Goal: Task Accomplishment & Management: Use online tool/utility

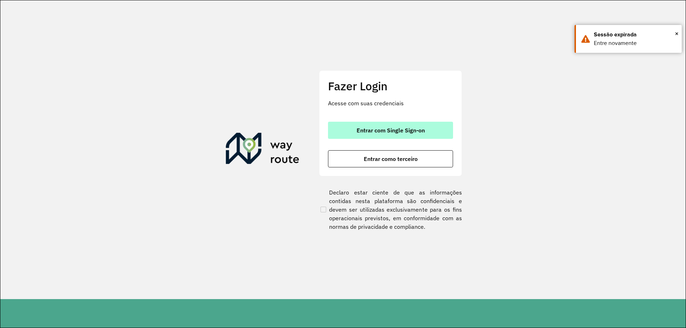
click at [415, 134] on button "Entrar com Single Sign-on" at bounding box center [390, 130] width 125 height 17
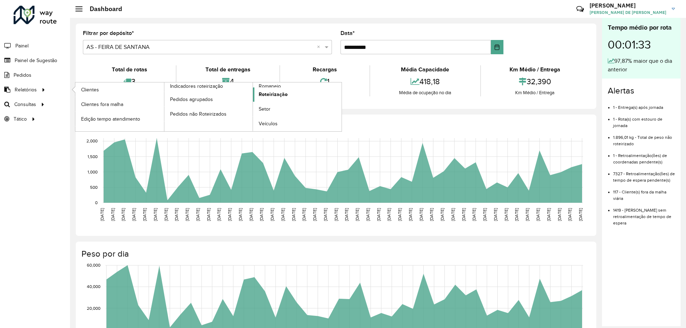
click at [269, 93] on span "Roteirização" at bounding box center [273, 95] width 29 height 8
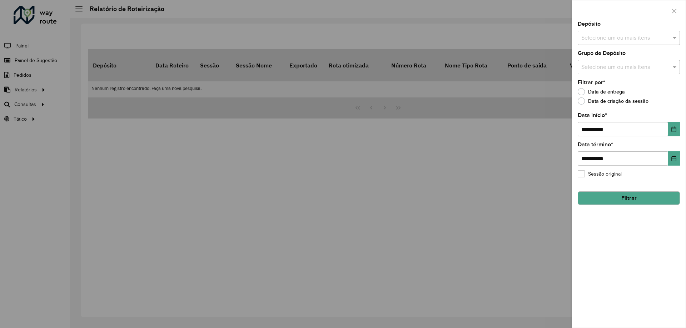
click at [163, 126] on div at bounding box center [343, 164] width 686 height 328
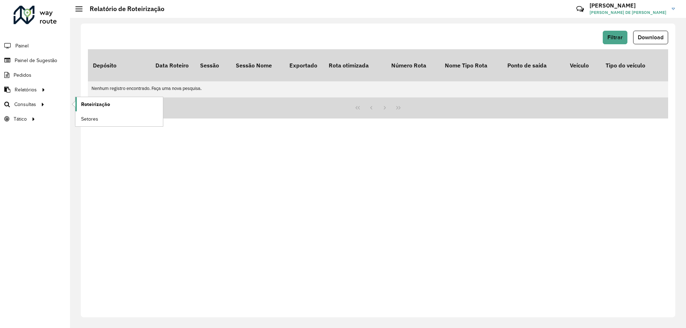
click at [83, 99] on link "Roteirização" at bounding box center [119, 104] width 88 height 14
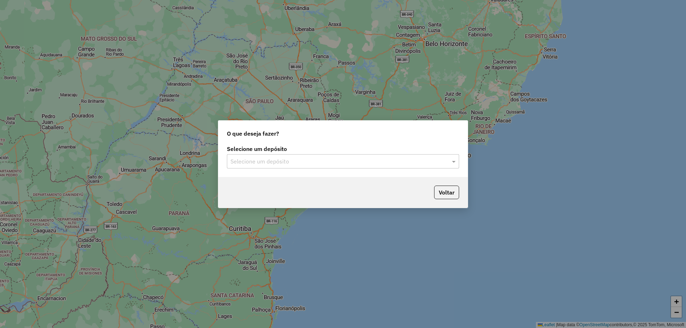
click at [291, 160] on input "text" at bounding box center [335, 162] width 211 height 9
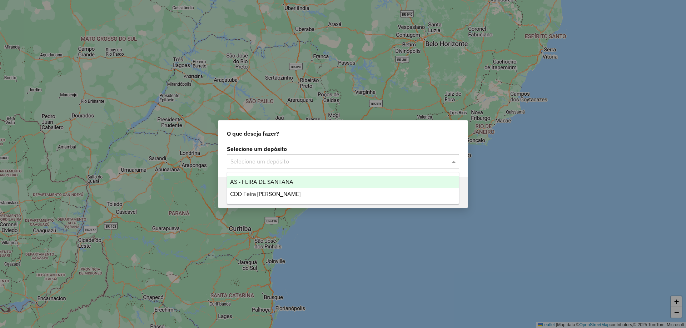
click at [280, 183] on span "AS - FEIRA DE SANTANA" at bounding box center [261, 182] width 63 height 6
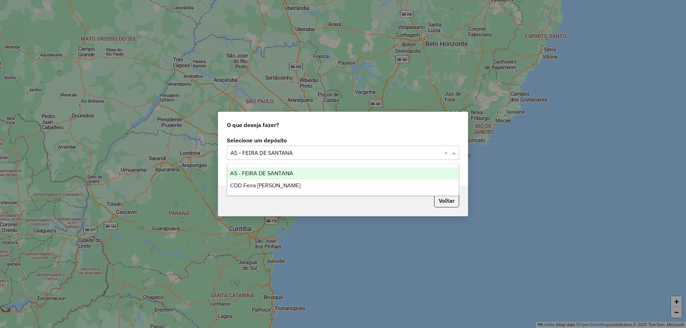
click at [301, 154] on input "text" at bounding box center [335, 153] width 211 height 9
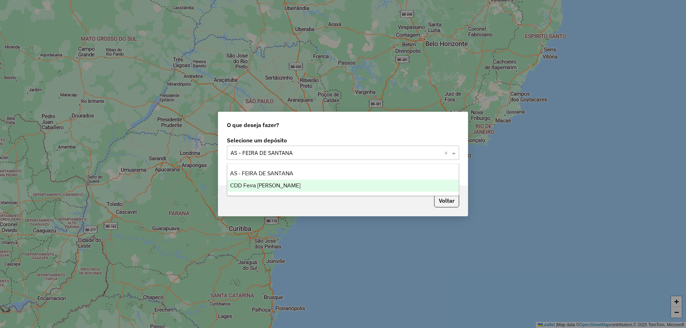
click at [272, 184] on span "CDD Feira de [PERSON_NAME]" at bounding box center [265, 186] width 70 height 6
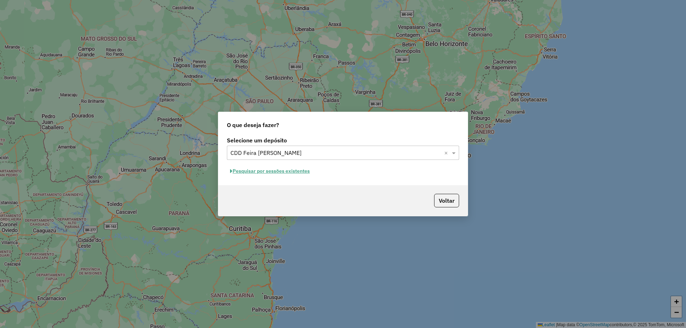
click at [268, 172] on button "Pesquisar por sessões existentes" at bounding box center [270, 171] width 86 height 11
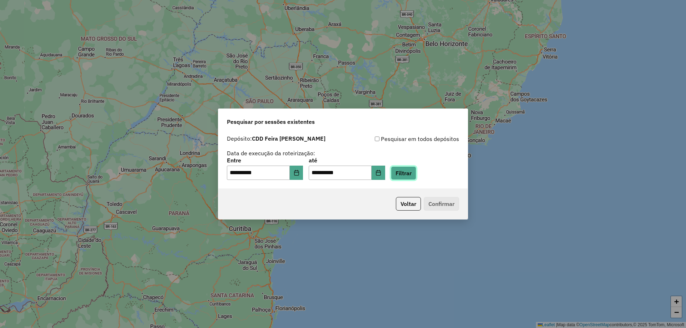
click at [415, 174] on button "Filtrar" at bounding box center [403, 174] width 25 height 14
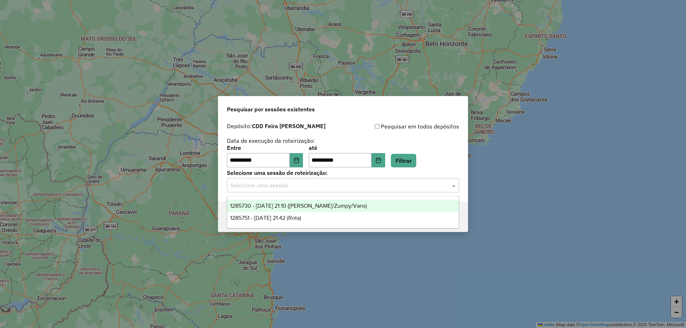
click at [293, 188] on input "text" at bounding box center [335, 186] width 211 height 9
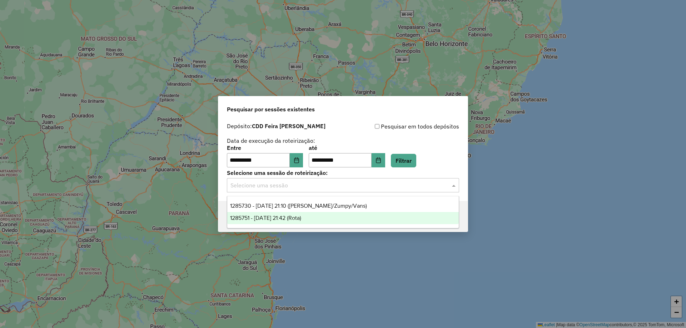
click at [294, 219] on span "1285751 - 30/09/2025 21:42 (Rota)" at bounding box center [265, 218] width 71 height 6
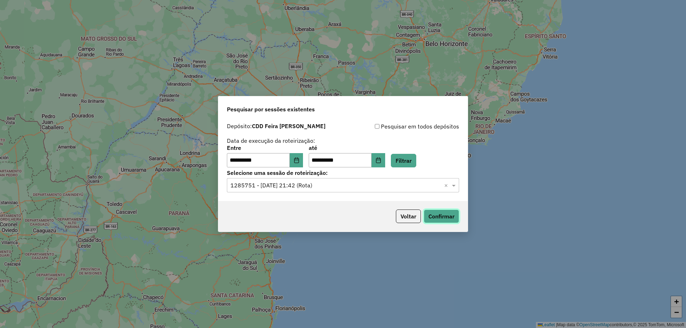
click at [444, 215] on button "Confirmar" at bounding box center [441, 217] width 35 height 14
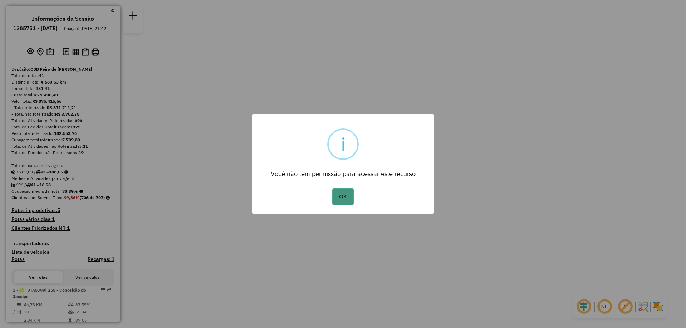
click at [349, 198] on button "OK" at bounding box center [342, 197] width 21 height 16
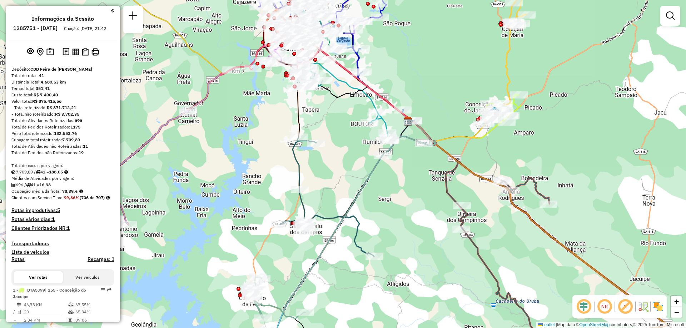
drag, startPoint x: 322, startPoint y: 188, endPoint x: 248, endPoint y: 196, distance: 74.0
click at [248, 196] on div "Janela de atendimento Grade de atendimento Capacidade Transportadoras Veículos …" at bounding box center [343, 164] width 686 height 328
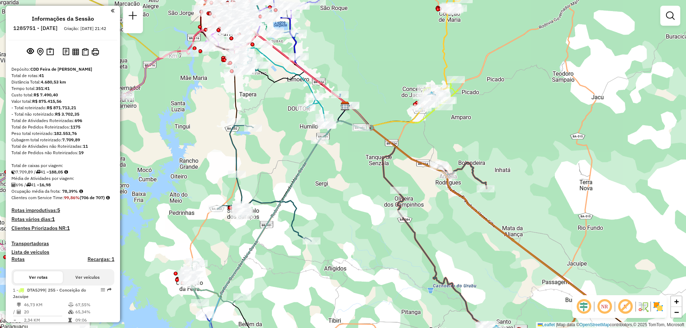
drag, startPoint x: 346, startPoint y: 170, endPoint x: 283, endPoint y: 155, distance: 64.7
click at [283, 155] on div "Janela de atendimento Grade de atendimento Capacidade Transportadoras Veículos …" at bounding box center [343, 164] width 686 height 328
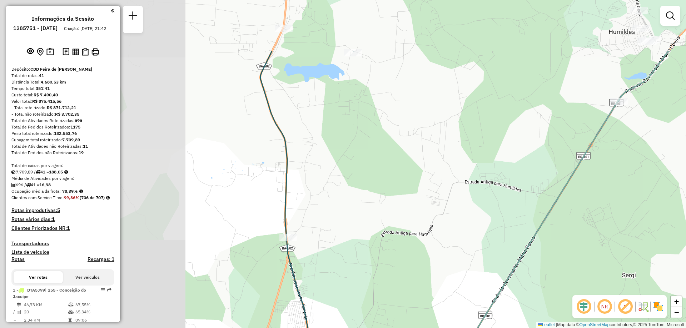
drag, startPoint x: 303, startPoint y: 162, endPoint x: 608, endPoint y: 245, distance: 315.8
click at [608, 245] on div "Janela de atendimento Grade de atendimento Capacidade Transportadoras Veículos …" at bounding box center [343, 164] width 686 height 328
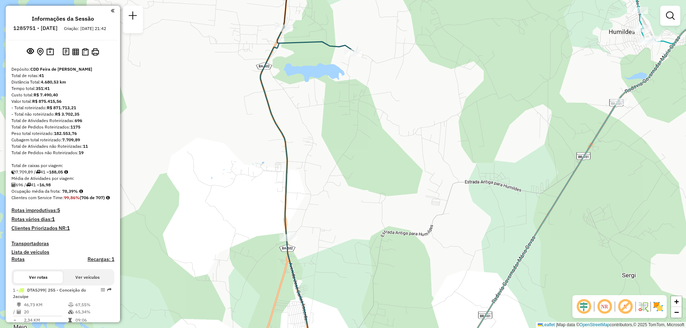
click at [318, 43] on icon at bounding box center [507, 192] width 494 height 337
select select "**********"
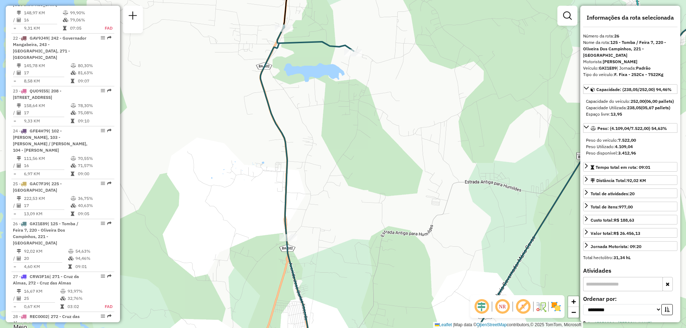
scroll to position [1424, 0]
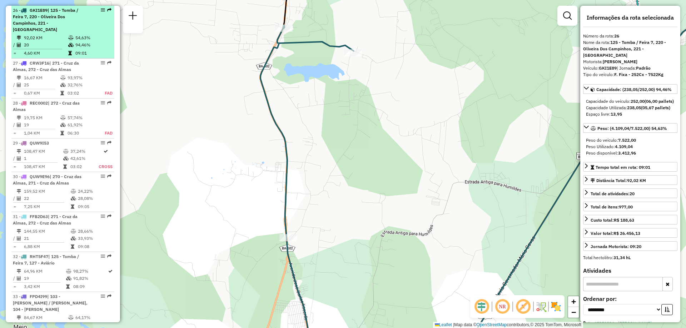
click at [93, 35] on td "54,63%" at bounding box center [93, 37] width 36 height 7
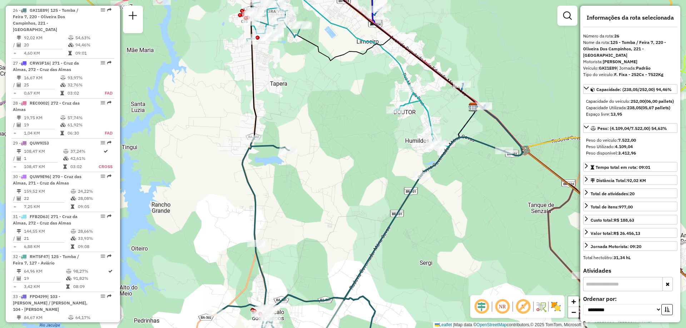
click at [343, 179] on div "Janela de atendimento Grade de atendimento Capacidade Transportadoras Veículos …" at bounding box center [343, 164] width 686 height 328
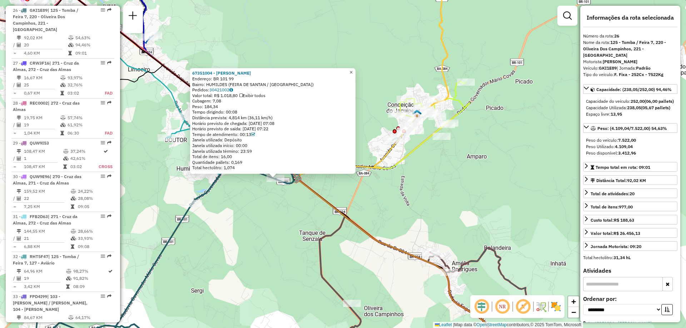
click at [353, 70] on span "×" at bounding box center [350, 72] width 3 height 6
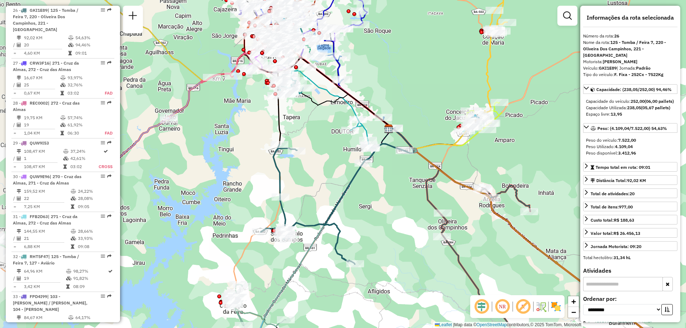
drag, startPoint x: 274, startPoint y: 126, endPoint x: 411, endPoint y: 113, distance: 137.4
click at [411, 113] on div "Janela de atendimento Grade de atendimento Capacidade Transportadoras Veículos …" at bounding box center [343, 164] width 686 height 328
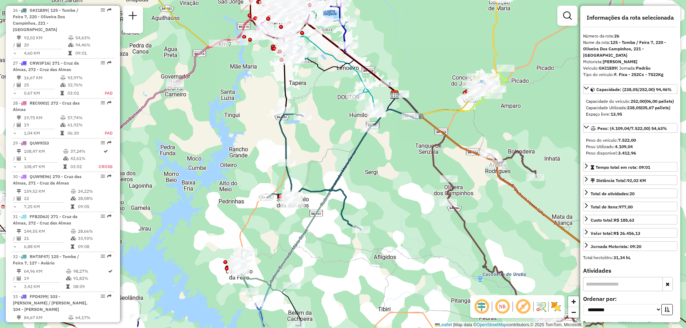
drag, startPoint x: 304, startPoint y: 276, endPoint x: 310, endPoint y: 242, distance: 34.4
click at [310, 242] on div "Janela de atendimento Grade de atendimento Capacidade Transportadoras Veículos …" at bounding box center [343, 164] width 686 height 328
click at [397, 112] on icon at bounding box center [339, 170] width 144 height 120
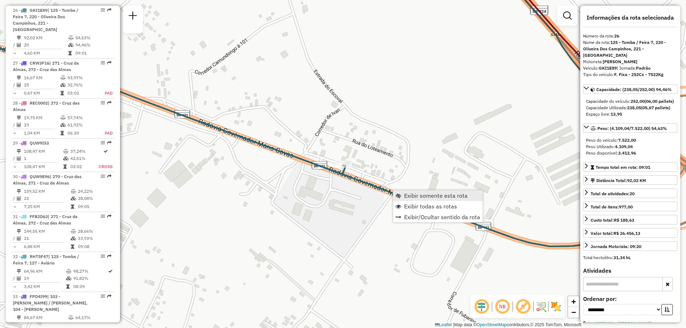
click at [415, 197] on span "Exibir somente esta rota" at bounding box center [436, 196] width 64 height 6
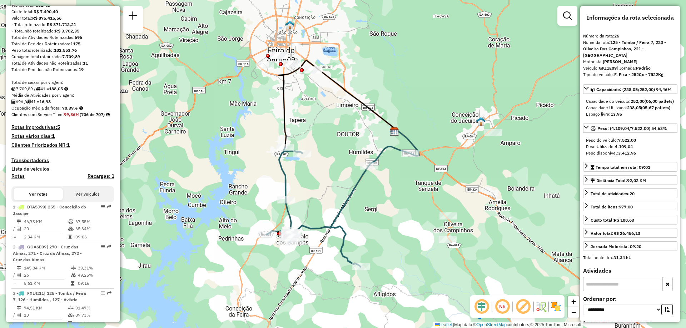
scroll to position [0, 0]
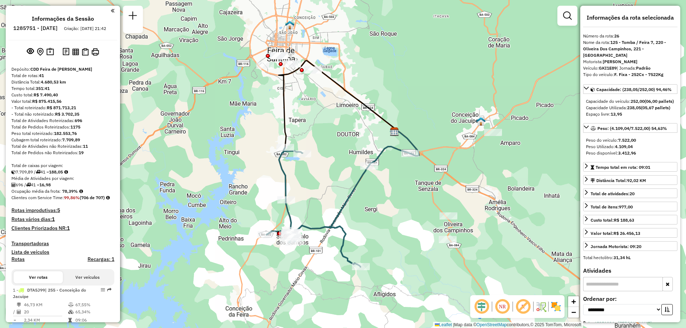
click at [111, 12] on em at bounding box center [113, 11] width 4 height 6
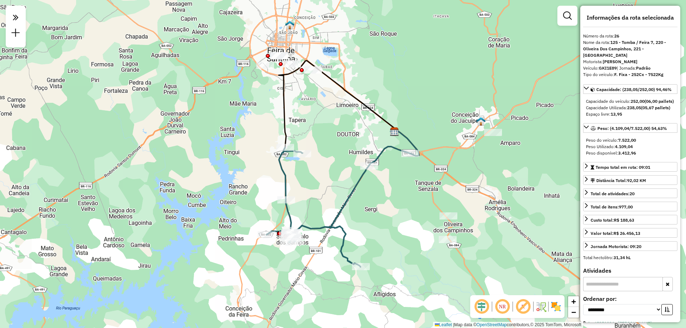
click at [285, 131] on icon at bounding box center [338, 104] width 118 height 87
click at [341, 126] on div "Janela de atendimento Grade de atendimento Capacidade Transportadoras Veículos …" at bounding box center [343, 164] width 686 height 328
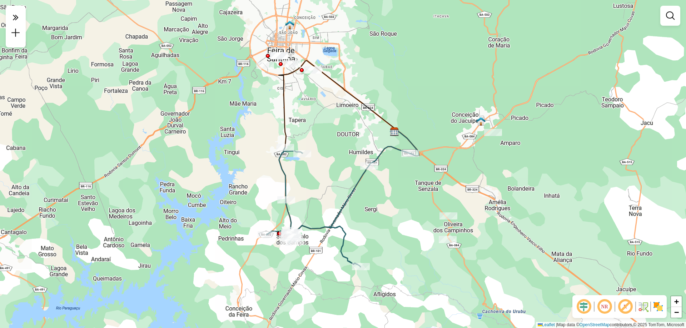
select select "**********"
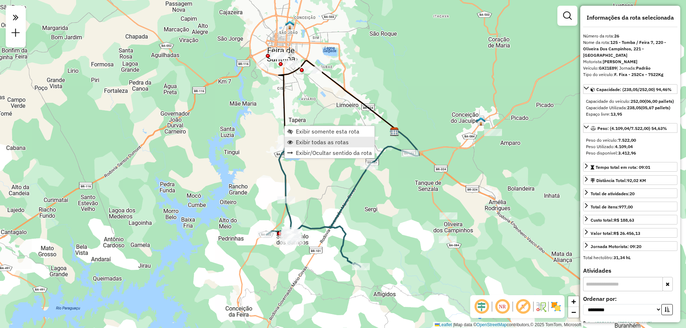
click at [314, 143] on span "Exibir todas as rotas" at bounding box center [322, 142] width 53 height 6
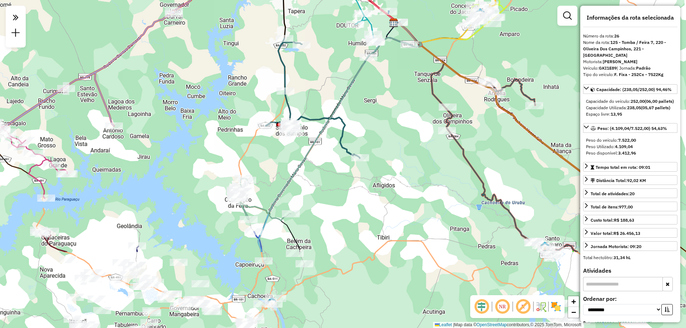
drag, startPoint x: 202, startPoint y: 223, endPoint x: 202, endPoint y: 111, distance: 112.2
click at [202, 111] on div "Janela de atendimento Grade de atendimento Capacidade Transportadoras Veículos …" at bounding box center [343, 164] width 686 height 328
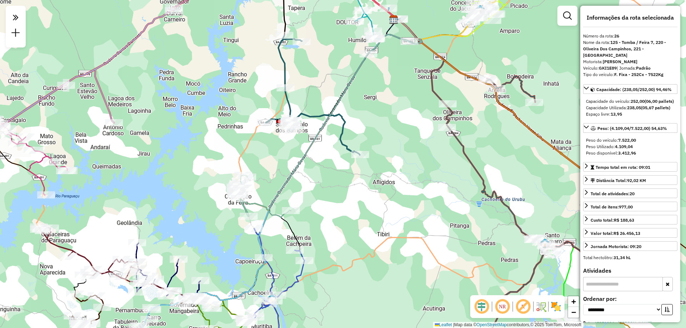
click at [260, 205] on icon at bounding box center [263, 196] width 55 height 42
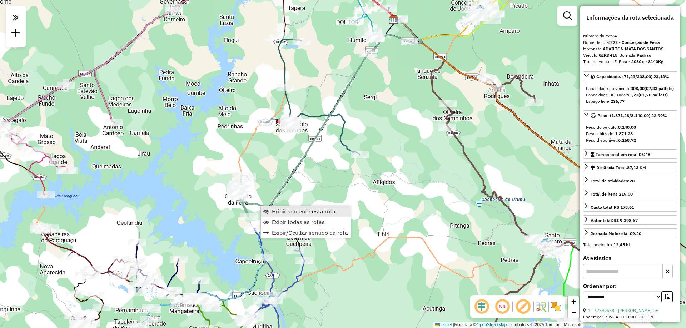
click at [273, 213] on span "Exibir somente esta rota" at bounding box center [304, 212] width 64 height 6
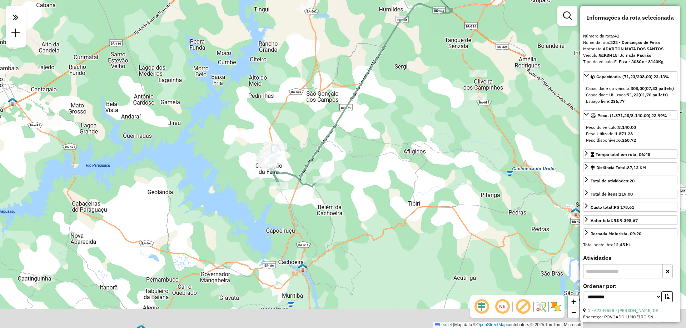
drag, startPoint x: 368, startPoint y: 247, endPoint x: 385, endPoint y: 169, distance: 79.3
click at [385, 169] on div "Janela de atendimento Grade de atendimento Capacidade Transportadoras Veículos …" at bounding box center [343, 164] width 686 height 328
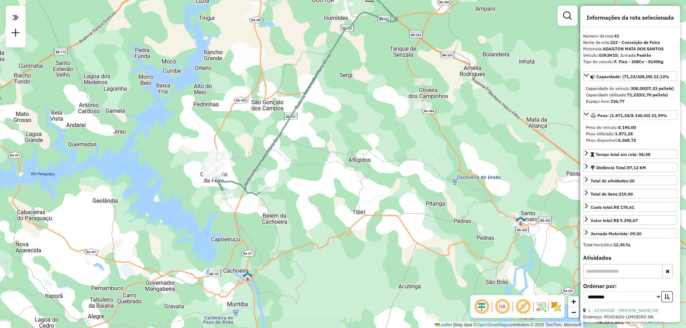
drag, startPoint x: 348, startPoint y: 222, endPoint x: 289, endPoint y: 196, distance: 64.3
click at [293, 231] on div "Janela de atendimento Grade de atendimento Capacidade Transportadoras Veículos …" at bounding box center [343, 164] width 686 height 328
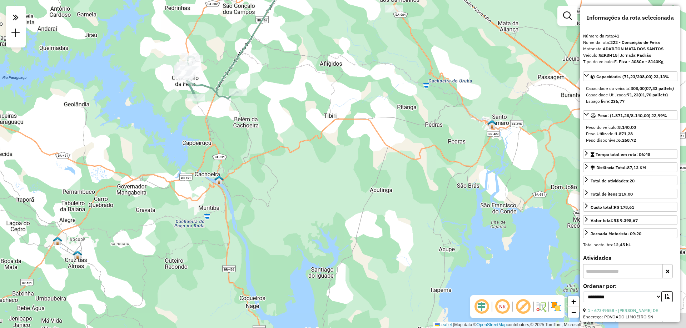
drag, startPoint x: 245, startPoint y: 243, endPoint x: 217, endPoint y: 145, distance: 101.3
click at [217, 145] on div "Janela de atendimento Grade de atendimento Capacidade Transportadoras Veículos …" at bounding box center [343, 164] width 686 height 328
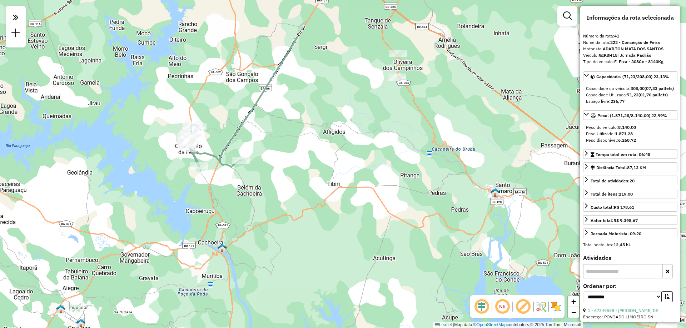
drag, startPoint x: 239, startPoint y: 158, endPoint x: 242, endPoint y: 229, distance: 71.9
click at [242, 229] on div "Janela de atendimento Grade de atendimento Capacidade Transportadoras Veículos …" at bounding box center [343, 164] width 686 height 328
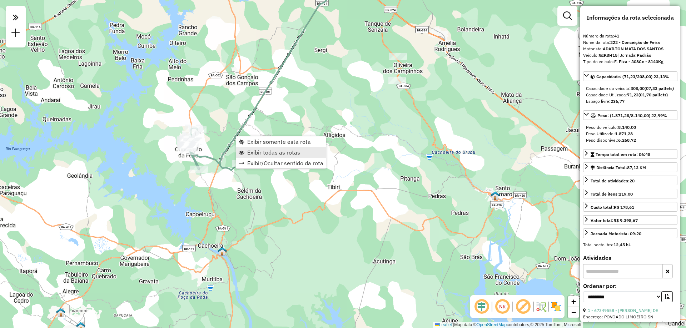
click at [264, 150] on span "Exibir todas as rotas" at bounding box center [273, 153] width 53 height 6
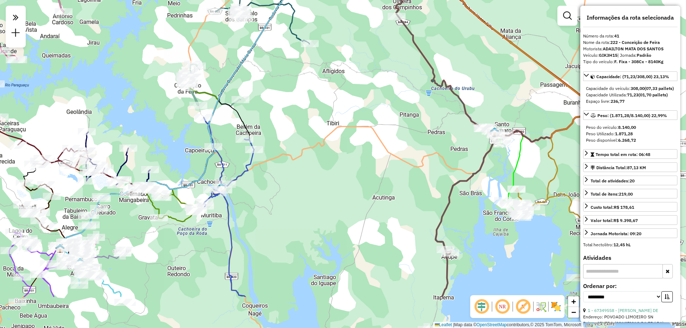
drag, startPoint x: 239, startPoint y: 258, endPoint x: 237, endPoint y: 192, distance: 65.8
click at [237, 192] on div "Janela de atendimento Grade de atendimento Capacidade Transportadoras Veículos …" at bounding box center [343, 164] width 686 height 328
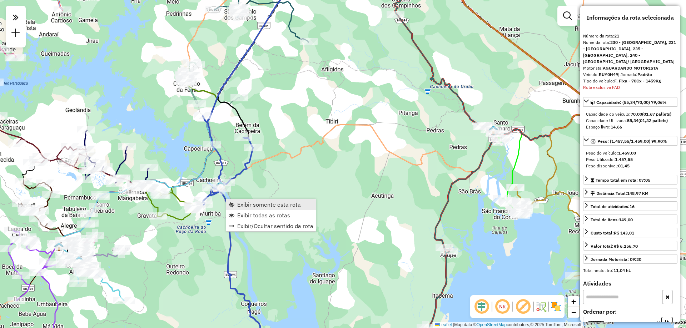
click at [261, 205] on span "Exibir somente esta rota" at bounding box center [269, 205] width 64 height 6
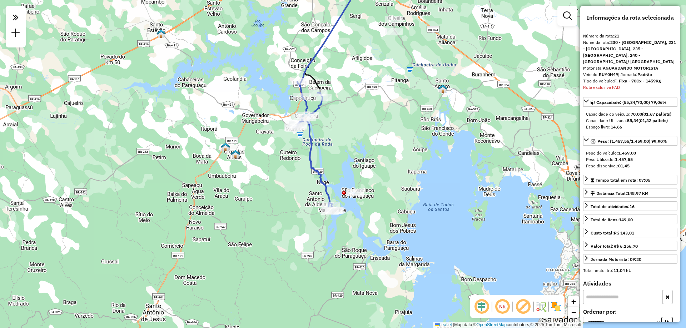
drag, startPoint x: 346, startPoint y: 222, endPoint x: 339, endPoint y: 150, distance: 72.1
click at [339, 151] on div "Janela de atendimento Grade de atendimento Capacidade Transportadoras Veículos …" at bounding box center [343, 164] width 686 height 328
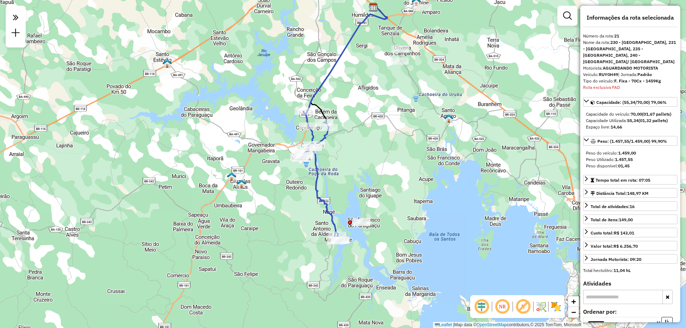
drag, startPoint x: 342, startPoint y: 73, endPoint x: 350, endPoint y: 109, distance: 36.6
click at [350, 109] on div "Janela de atendimento Grade de atendimento Capacidade Transportadoras Veículos …" at bounding box center [343, 164] width 686 height 328
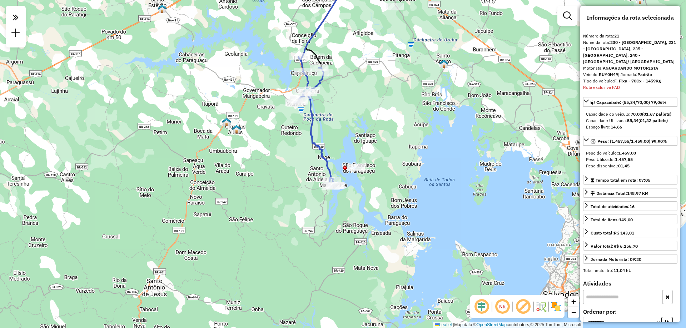
drag, startPoint x: 365, startPoint y: 258, endPoint x: 358, endPoint y: 194, distance: 64.3
click at [358, 194] on div "Janela de atendimento Grade de atendimento Capacidade Transportadoras Veículos …" at bounding box center [343, 164] width 686 height 328
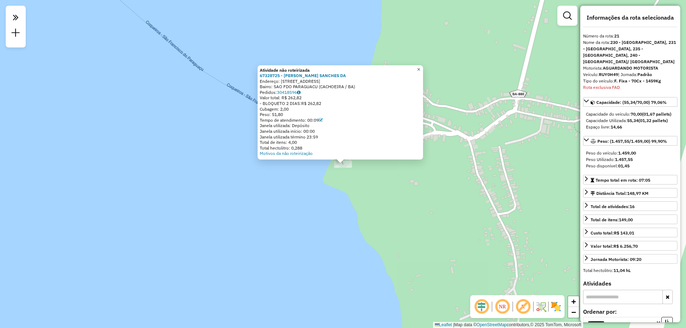
click at [420, 68] on span "×" at bounding box center [418, 69] width 3 height 6
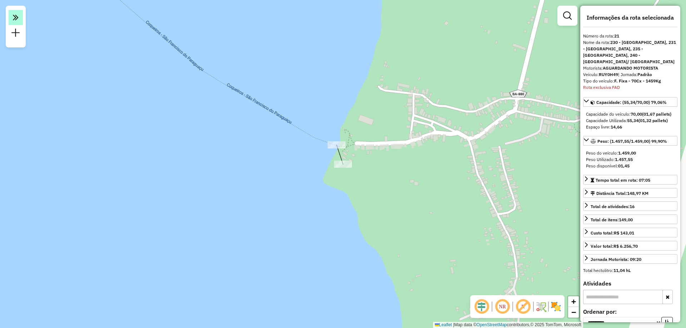
click at [13, 14] on icon at bounding box center [16, 17] width 6 height 10
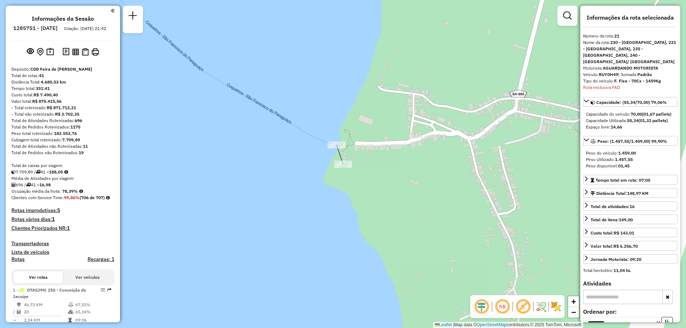
click at [114, 10] on div "Informações da Sessão 1285751 - [DATE] Criação: [DATE] 21:42 Depósito: CDD Feir…" at bounding box center [63, 164] width 114 height 317
click at [111, 12] on em at bounding box center [113, 11] width 4 height 6
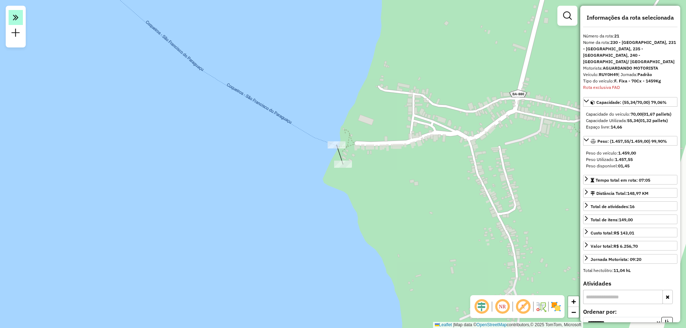
click at [17, 16] on icon at bounding box center [16, 17] width 6 height 10
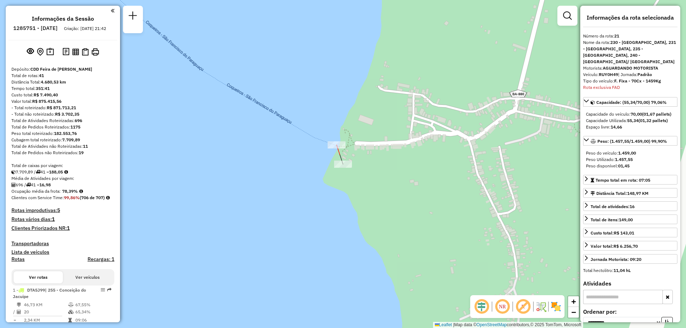
click at [335, 149] on div at bounding box center [337, 144] width 18 height 7
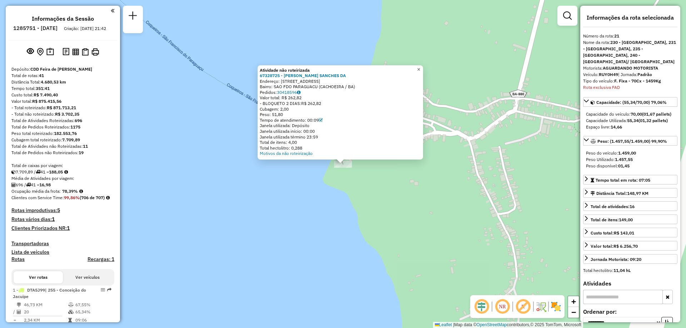
click at [420, 66] on span "×" at bounding box center [418, 69] width 3 height 6
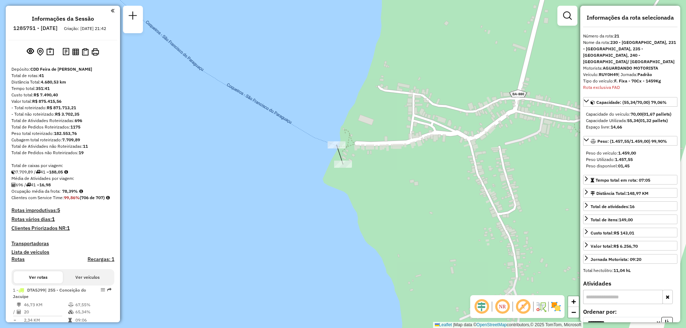
click at [111, 11] on em at bounding box center [113, 11] width 4 height 6
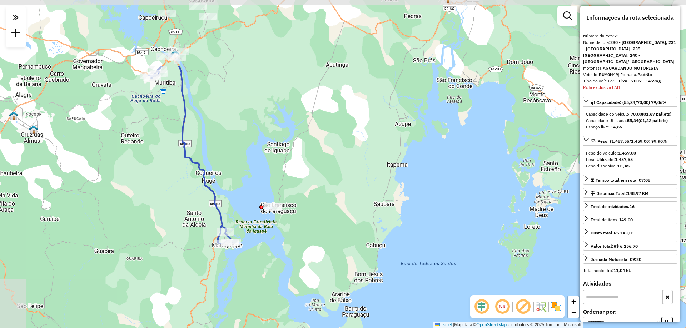
drag, startPoint x: 93, startPoint y: 98, endPoint x: 180, endPoint y: 193, distance: 129.5
click at [178, 197] on div "Janela de atendimento Grade de atendimento Capacidade Transportadoras Veículos …" at bounding box center [343, 164] width 686 height 328
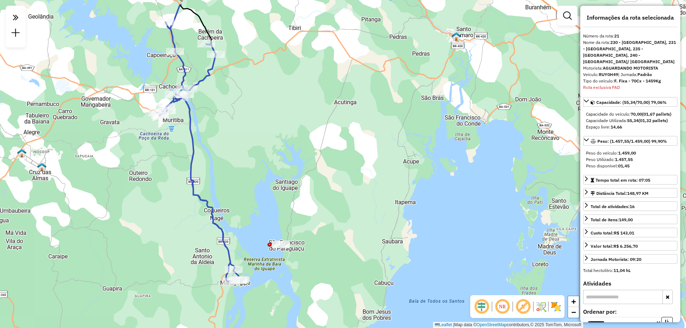
drag, startPoint x: 135, startPoint y: 133, endPoint x: 153, endPoint y: 194, distance: 63.9
click at [153, 194] on div "Janela de atendimento Grade de atendimento Capacidade Transportadoras Veículos …" at bounding box center [343, 164] width 686 height 328
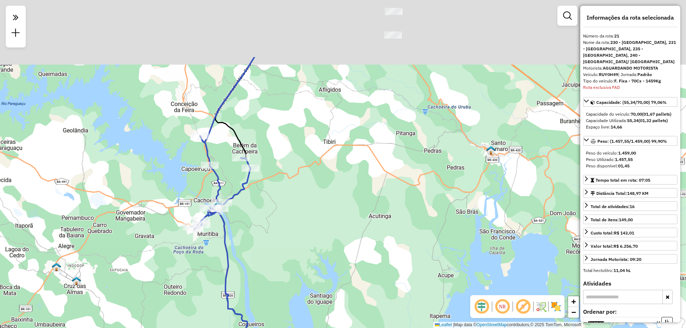
drag, startPoint x: 195, startPoint y: 53, endPoint x: 219, endPoint y: 144, distance: 94.3
click at [219, 144] on div "Janela de atendimento Grade de atendimento Capacidade Transportadoras Veículos …" at bounding box center [343, 164] width 686 height 328
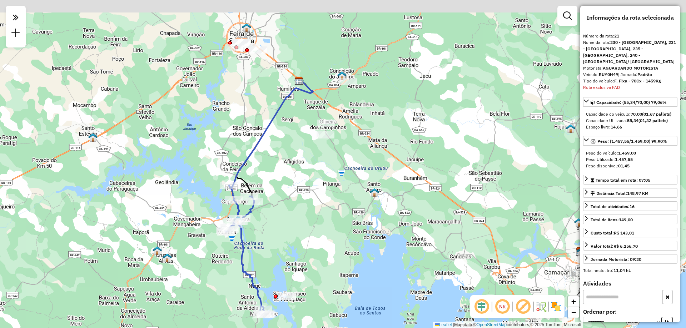
drag, startPoint x: 297, startPoint y: 59, endPoint x: 290, endPoint y: 135, distance: 76.4
click at [290, 134] on div "Janela de atendimento Grade de atendimento Capacidade Transportadoras Veículos …" at bounding box center [343, 164] width 686 height 328
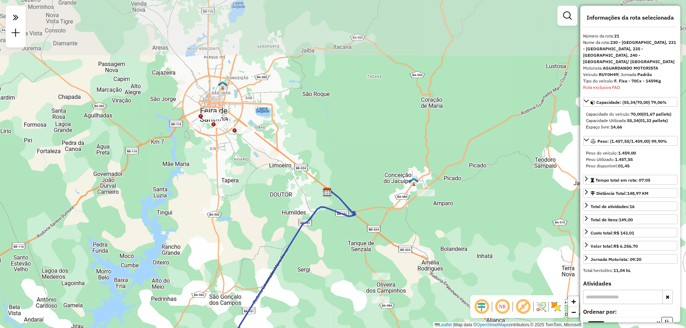
drag, startPoint x: 255, startPoint y: 71, endPoint x: 244, endPoint y: 159, distance: 88.5
click at [244, 159] on div "Janela de atendimento Grade de atendimento Capacidade Transportadoras Veículos …" at bounding box center [343, 164] width 686 height 328
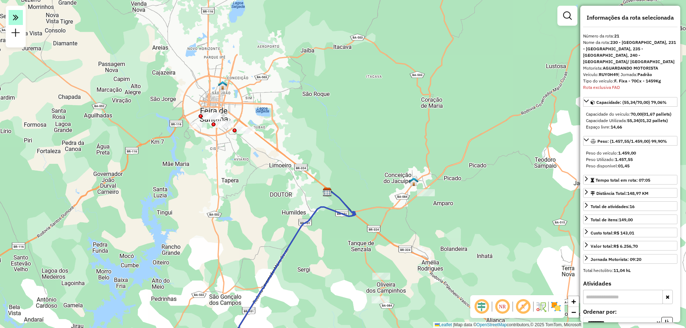
click at [14, 18] on icon at bounding box center [16, 17] width 6 height 10
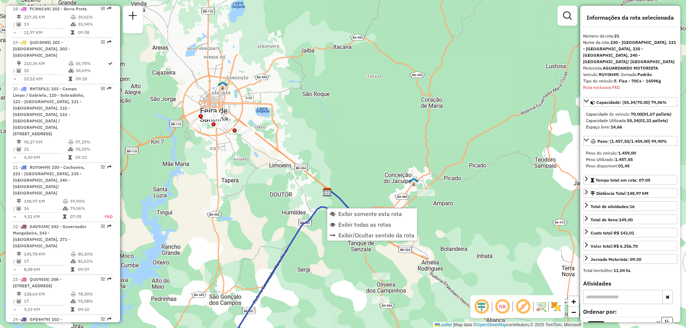
scroll to position [1191, 0]
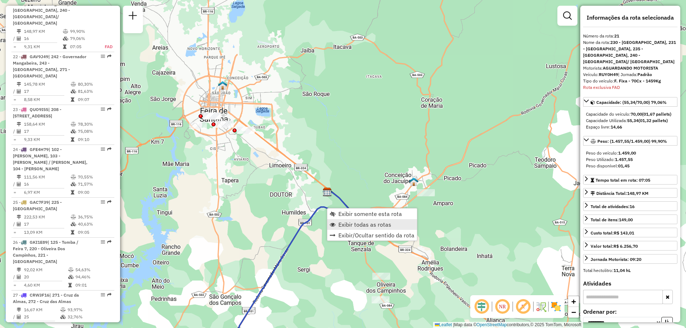
click at [338, 225] on link "Exibir todas as rotas" at bounding box center [372, 224] width 90 height 11
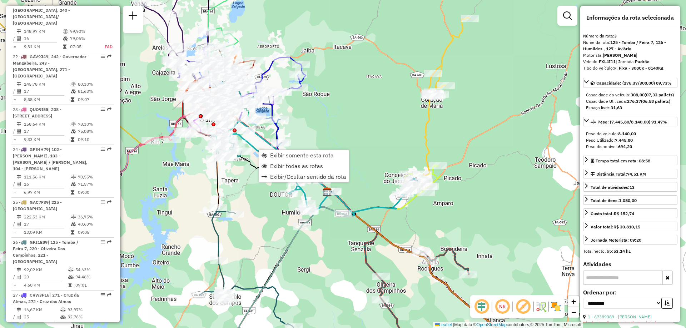
scroll to position [379, 0]
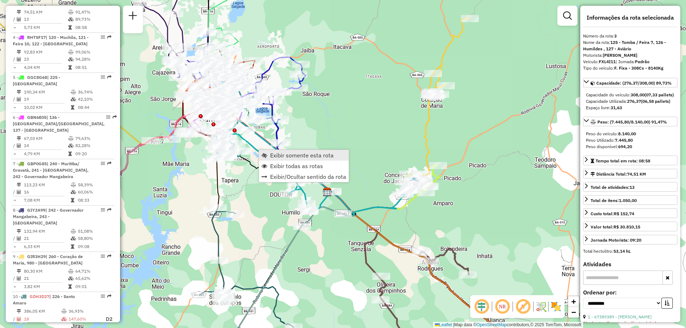
click at [285, 154] on span "Exibir somente esta rota" at bounding box center [302, 156] width 64 height 6
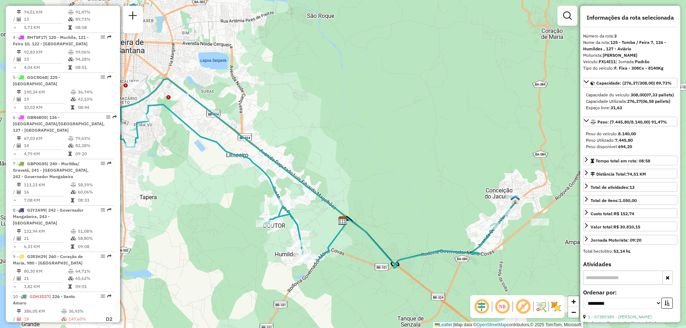
drag, startPoint x: 398, startPoint y: 169, endPoint x: 369, endPoint y: 178, distance: 30.4
click at [369, 178] on div "Janela de atendimento Grade de atendimento Capacidade Transportadoras Veículos …" at bounding box center [343, 164] width 686 height 328
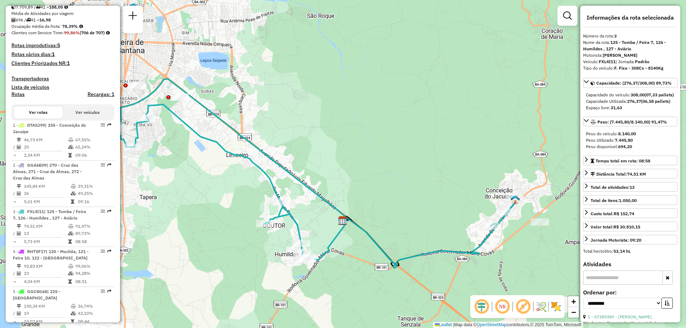
scroll to position [58, 0]
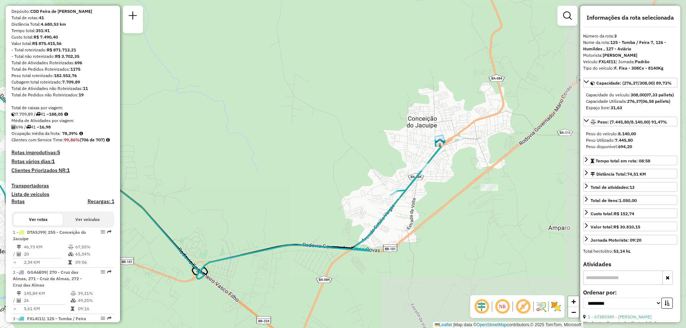
drag, startPoint x: 482, startPoint y: 210, endPoint x: 352, endPoint y: 150, distance: 143.2
click at [352, 150] on div "Janela de atendimento Grade de atendimento Capacidade Transportadoras Veículos …" at bounding box center [343, 164] width 686 height 328
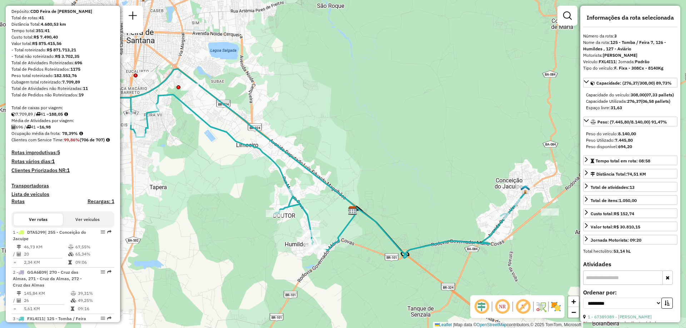
drag, startPoint x: 258, startPoint y: 185, endPoint x: 409, endPoint y: 191, distance: 151.3
click at [409, 191] on div "Janela de atendimento Grade de atendimento Capacidade Transportadoras Veículos …" at bounding box center [343, 164] width 686 height 328
